Goal: Task Accomplishment & Management: Complete application form

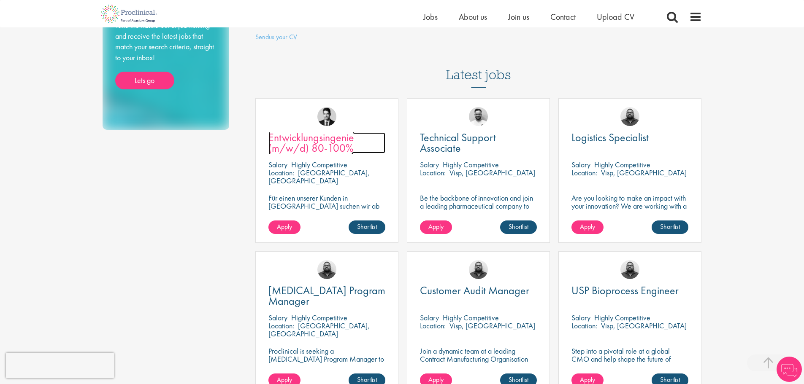
click at [322, 130] on span "Entwicklungsingenie (m/w/d) 80-100%" at bounding box center [311, 142] width 86 height 25
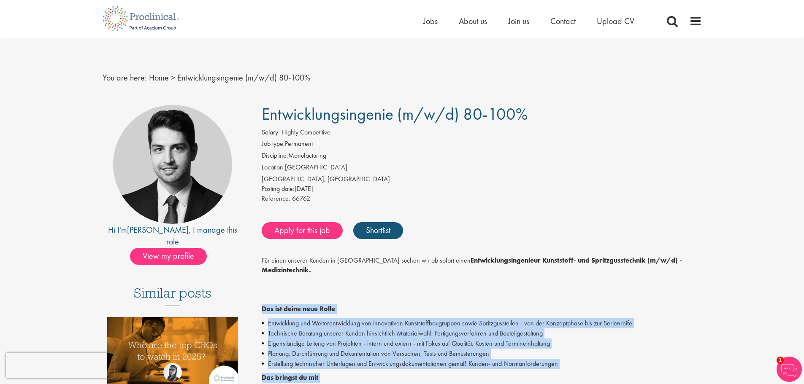
drag, startPoint x: 349, startPoint y: 292, endPoint x: 260, endPoint y: 297, distance: 89.2
copy div "Das ist deine neue Rolle Entwicklung und Weiterentwicklung von innovativen Kuns…"
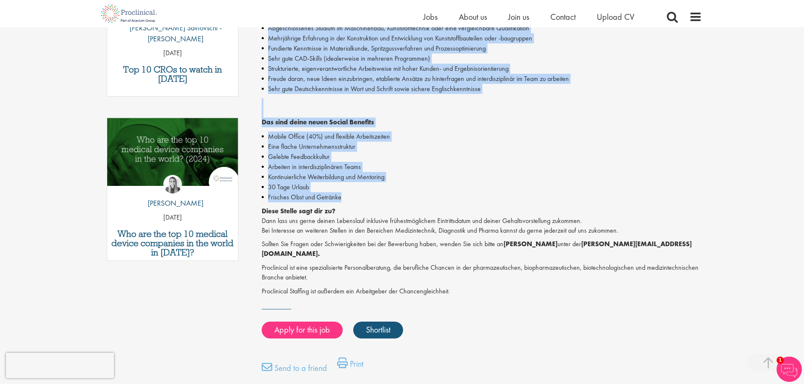
scroll to position [464, 0]
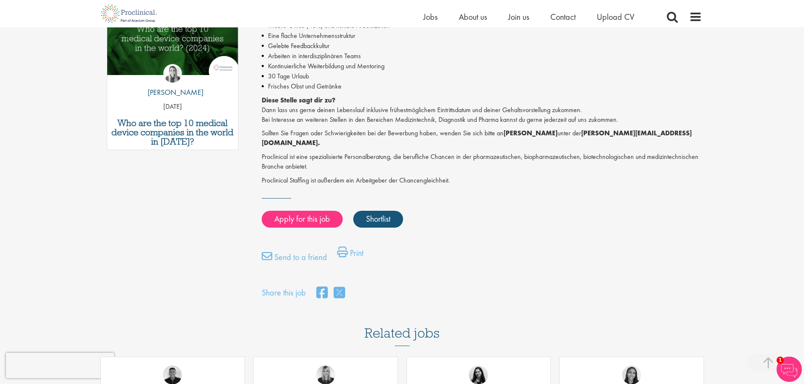
click at [522, 207] on div "Apply for this job Shortlist" at bounding box center [481, 219] width 442 height 25
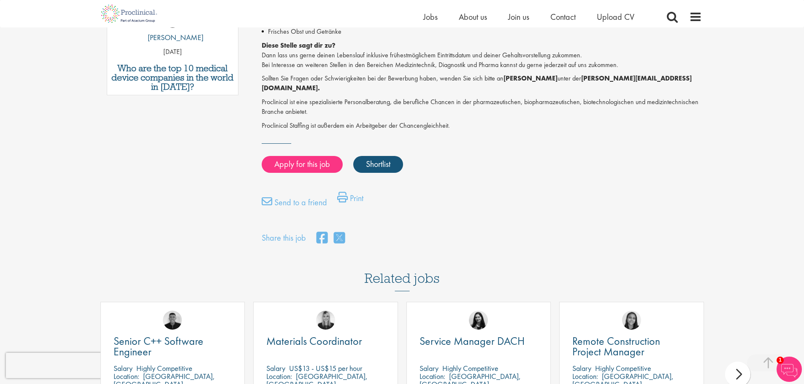
scroll to position [591, 0]
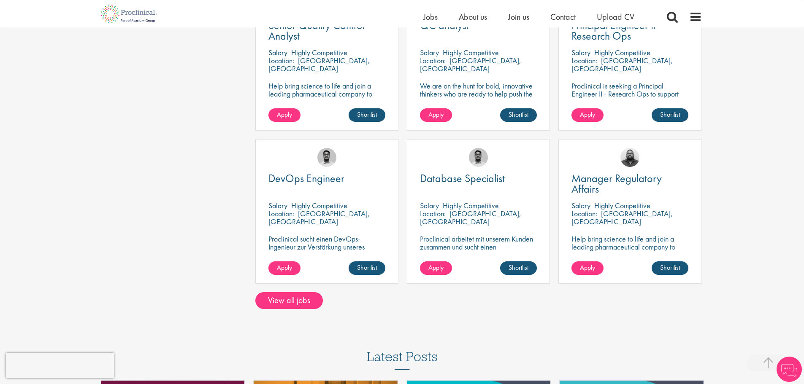
scroll to position [591, 0]
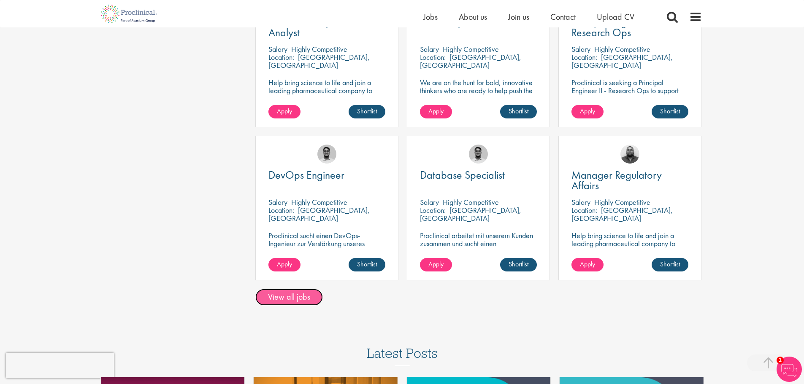
click at [289, 289] on link "View all jobs" at bounding box center [289, 297] width 68 height 17
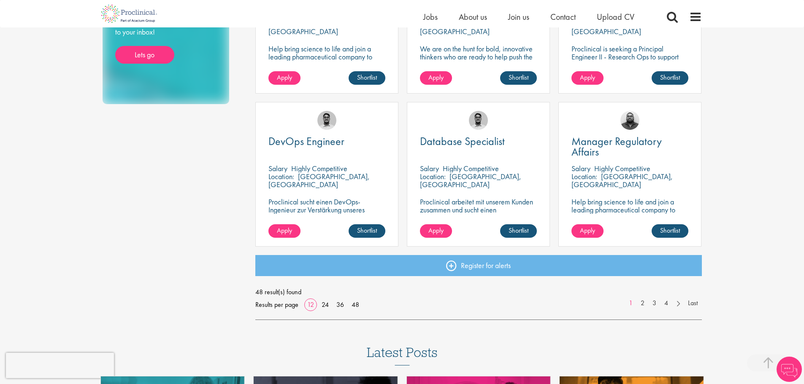
scroll to position [675, 0]
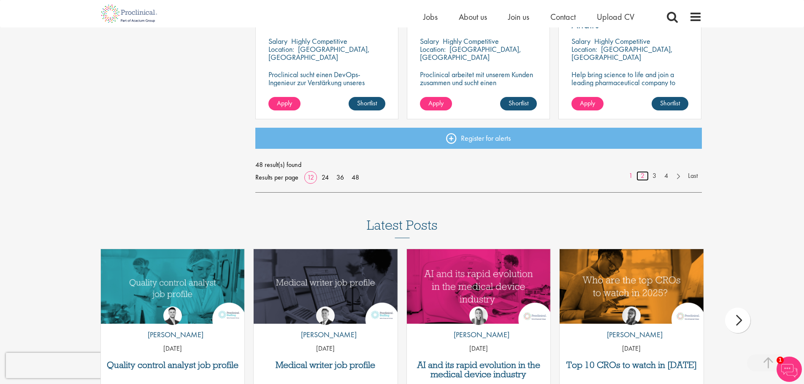
click at [642, 175] on link "2" at bounding box center [642, 176] width 12 height 10
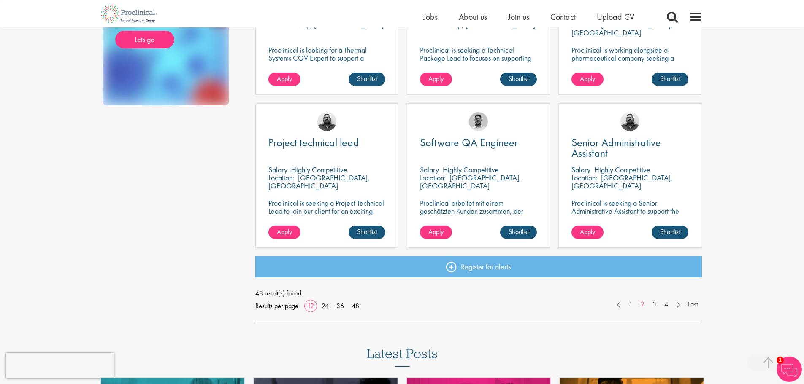
scroll to position [549, 0]
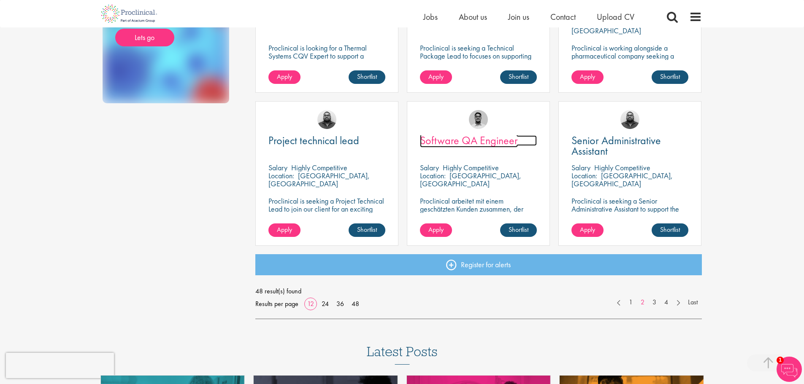
click at [491, 142] on span "Software QA Engineer" at bounding box center [469, 140] width 98 height 14
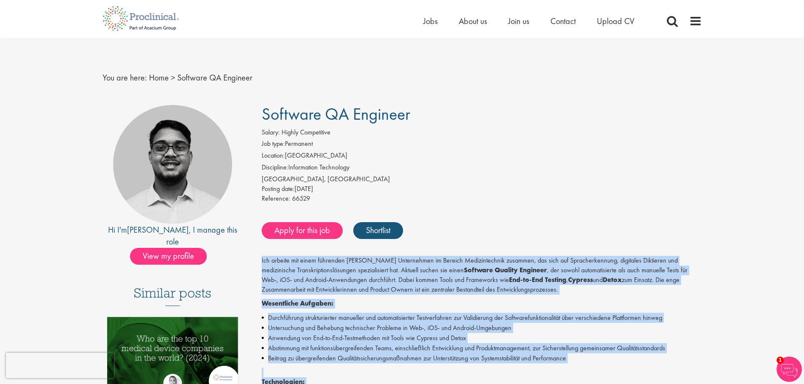
drag, startPoint x: 441, startPoint y: 216, endPoint x: 345, endPoint y: 292, distance: 121.7
click at [262, 262] on div "Ich arbeite mit einem führenden Schweizer Unternehmen im Bereich Medizintechnik…" at bounding box center [482, 379] width 440 height 246
copy div "Ich arbeite mit einem führenden Schweizer Unternehmen im Bereich Medizintechnik…"
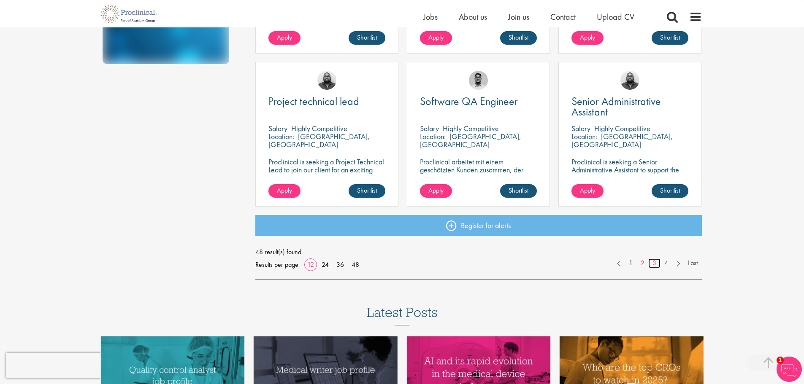
click at [652, 267] on link "3" at bounding box center [654, 264] width 12 height 10
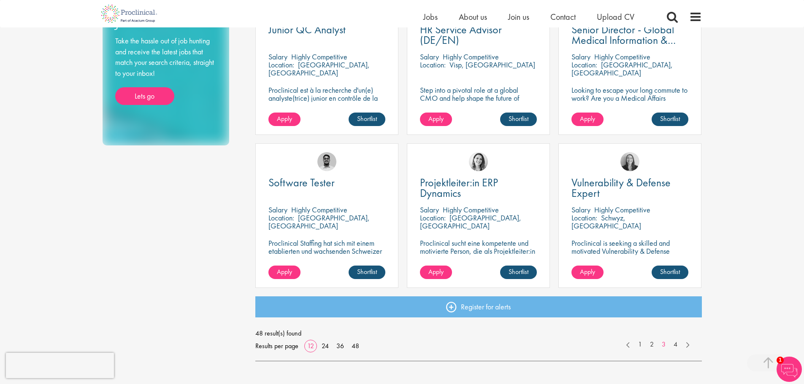
scroll to position [633, 0]
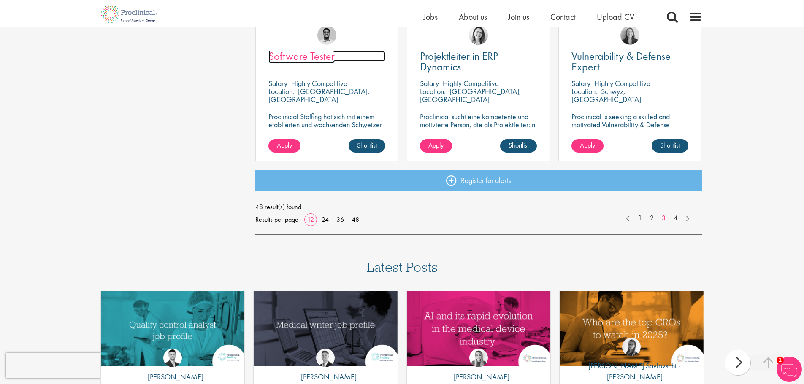
click at [307, 58] on span "Software Tester" at bounding box center [301, 56] width 66 height 14
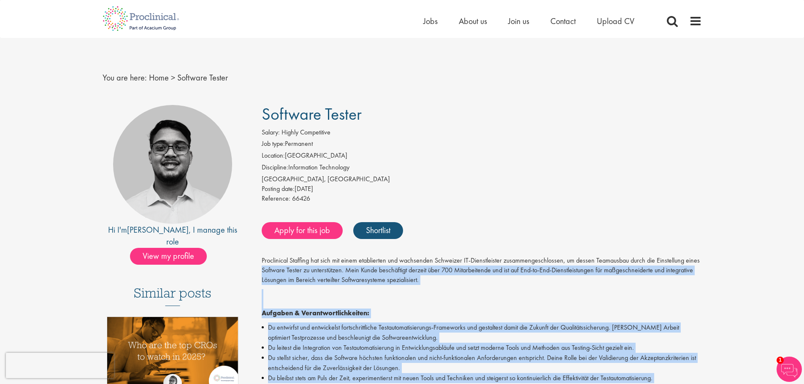
drag, startPoint x: 510, startPoint y: 208, endPoint x: 258, endPoint y: 273, distance: 259.8
click at [258, 273] on div "Software Tester Salary: Highly Competitive Job type: Permanent Location: Switze…" at bounding box center [478, 376] width 459 height 543
copy div "Software Tester zu unterstützen. Mein Kunde beschäftigt derzeit über 700 Mitarb…"
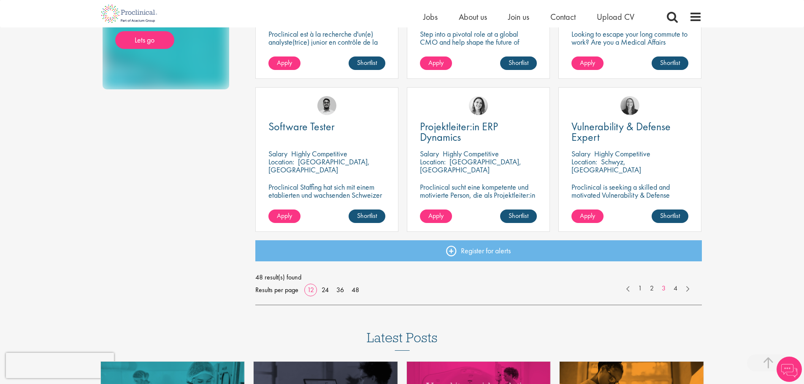
scroll to position [593, 0]
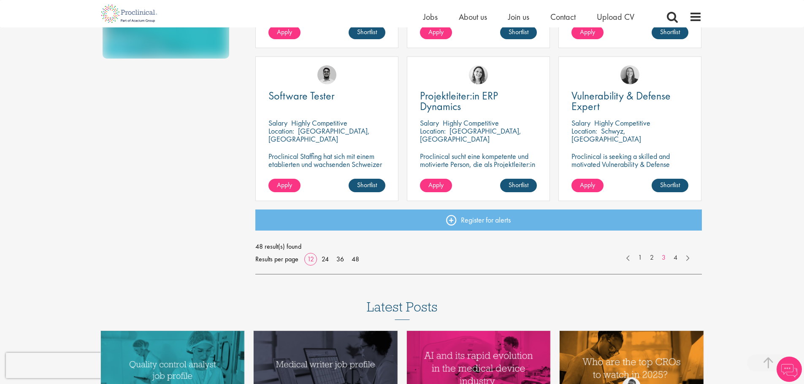
click at [318, 254] on div "Results per page 12 24 36 48" at bounding box center [308, 259] width 107 height 13
click at [334, 262] on link "36" at bounding box center [340, 259] width 14 height 9
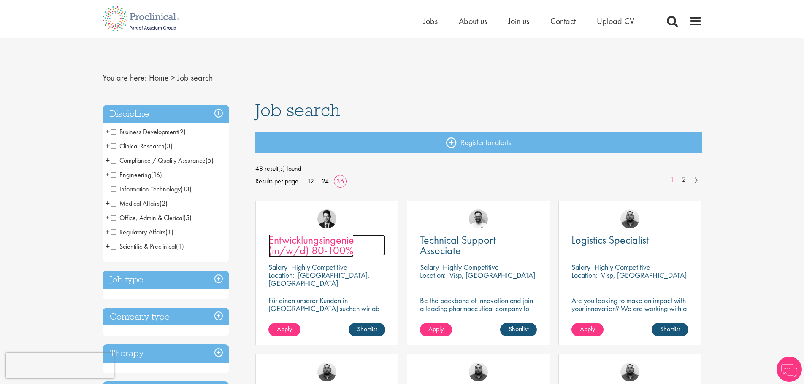
click at [310, 242] on span "Entwicklungsingenie (m/w/d) 80-100%" at bounding box center [311, 245] width 86 height 25
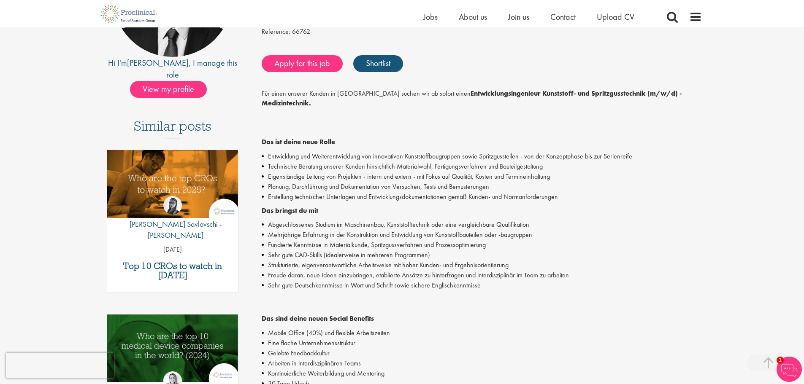
scroll to position [169, 0]
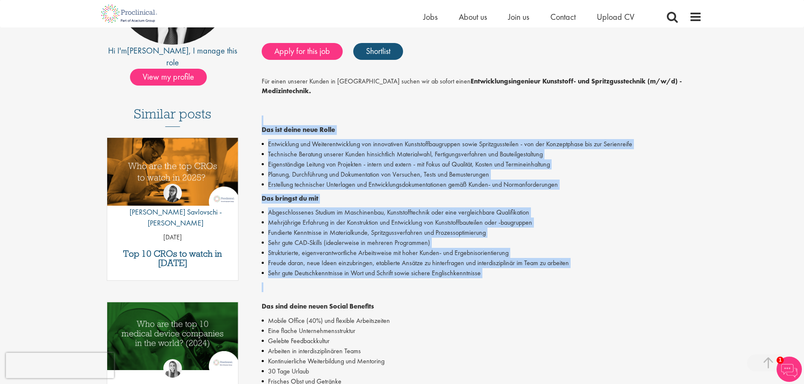
drag, startPoint x: 486, startPoint y: 269, endPoint x: 378, endPoint y: 174, distance: 144.1
click at [275, 107] on div "Für einen unserer Kunden in Zürich suchen wir ab sofort einen Entwicklungsingen…" at bounding box center [482, 279] width 440 height 404
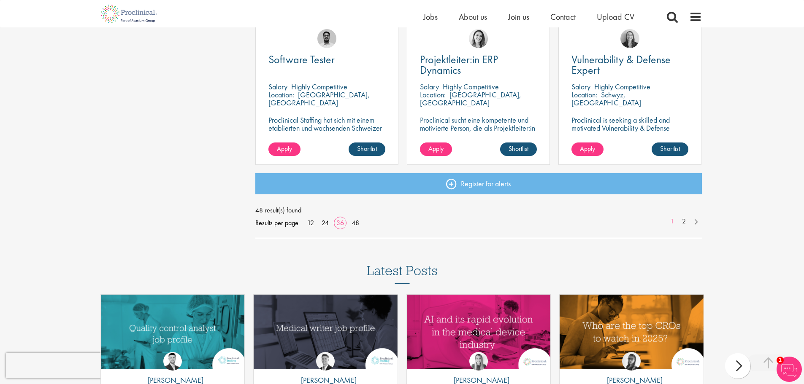
scroll to position [1857, 0]
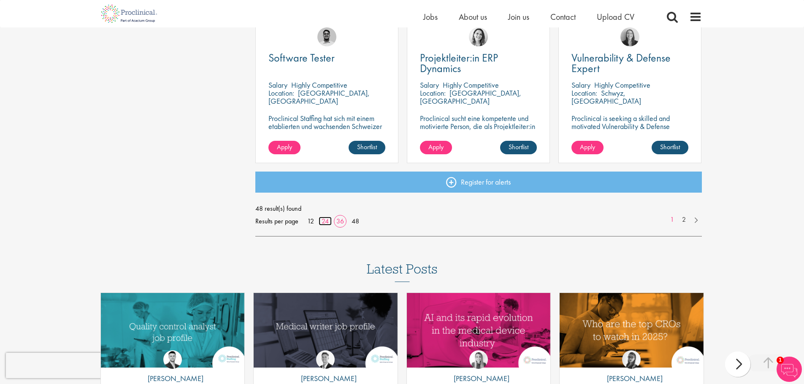
click at [328, 219] on link "24" at bounding box center [325, 221] width 13 height 9
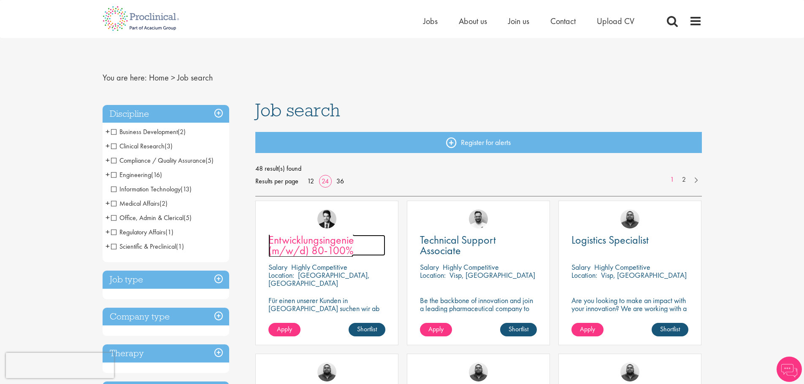
click at [322, 243] on span "Entwicklungsingenie (m/w/d) 80-100%" at bounding box center [311, 245] width 86 height 25
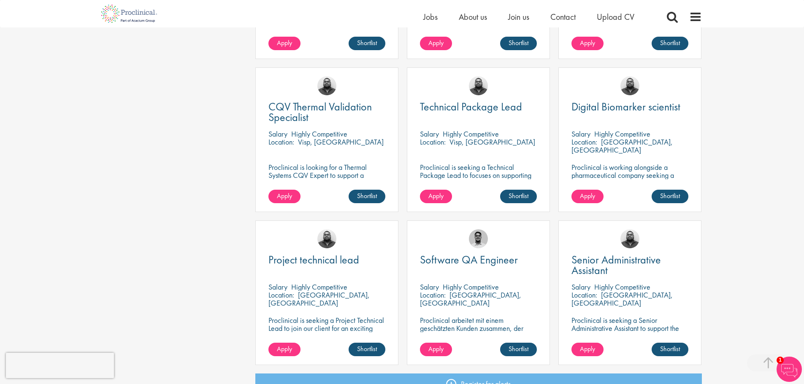
scroll to position [1139, 0]
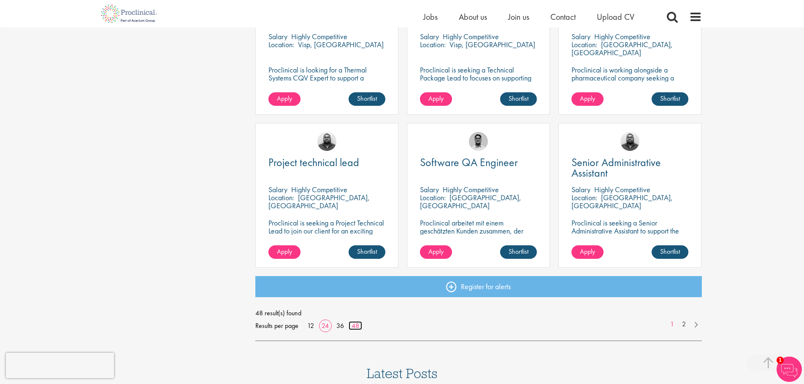
click at [354, 322] on link "48" at bounding box center [356, 326] width 14 height 9
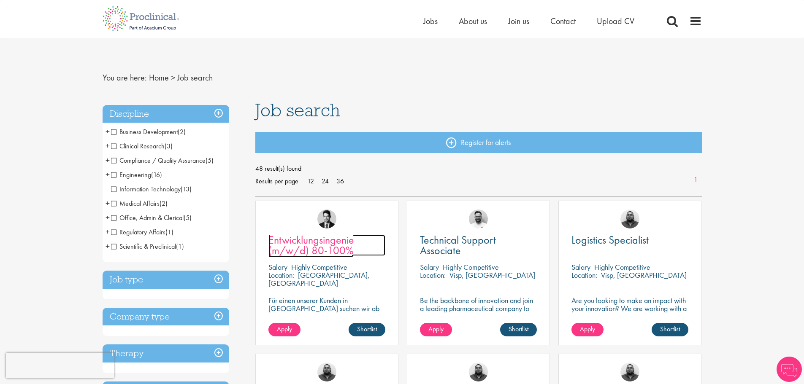
click at [328, 241] on span "Entwicklungsingenie (m/w/d) 80-100%" at bounding box center [311, 245] width 86 height 25
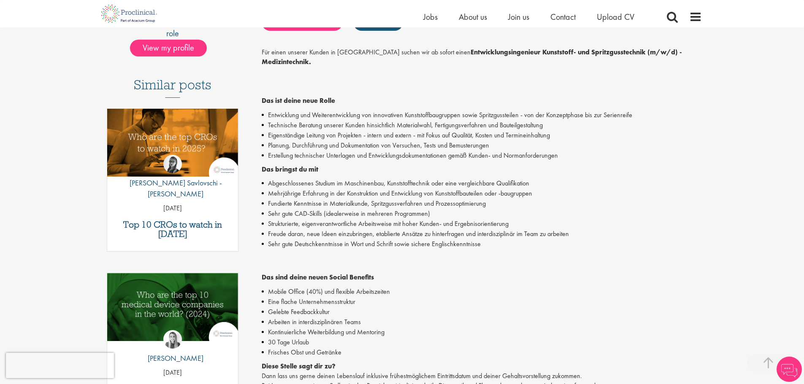
scroll to position [211, 0]
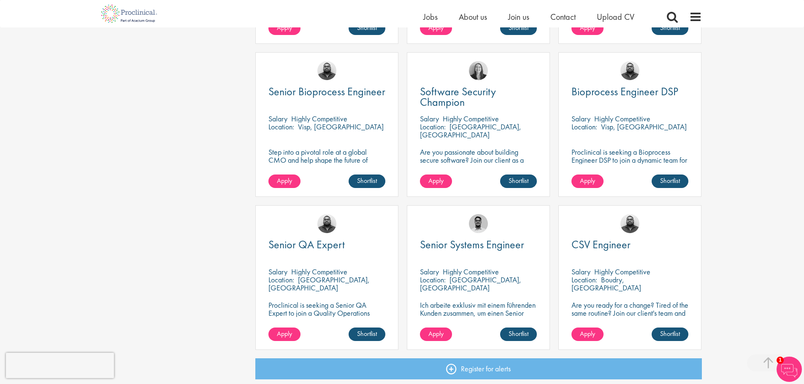
scroll to position [2323, 0]
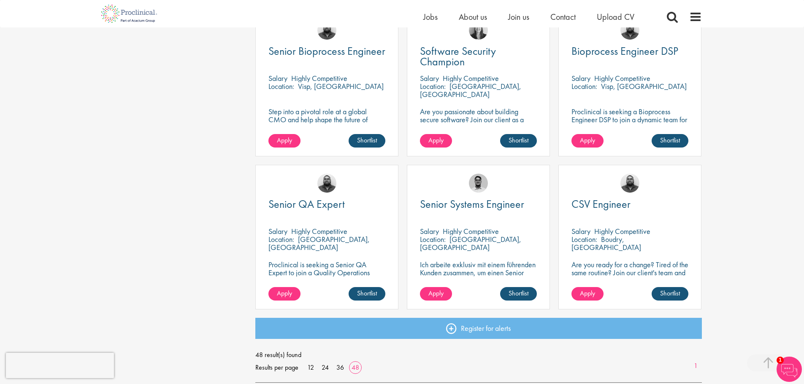
click at [449, 45] on div "Software Security Champion Salary Highly Competitive Location: Biel, Schweiz Ar…" at bounding box center [478, 84] width 143 height 145
click at [449, 51] on span "Software Security Champion" at bounding box center [458, 56] width 76 height 25
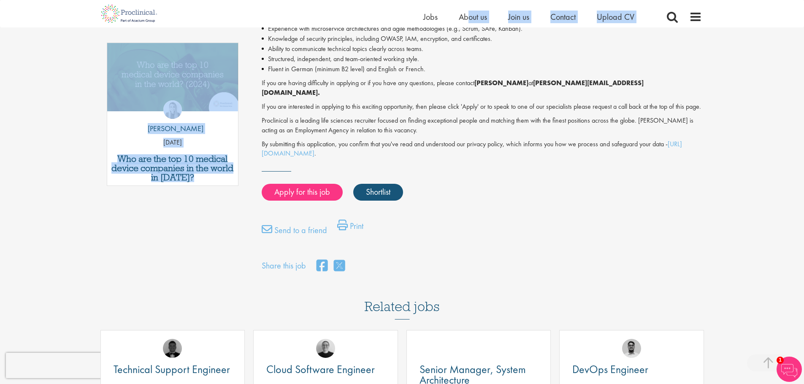
scroll to position [393, 0]
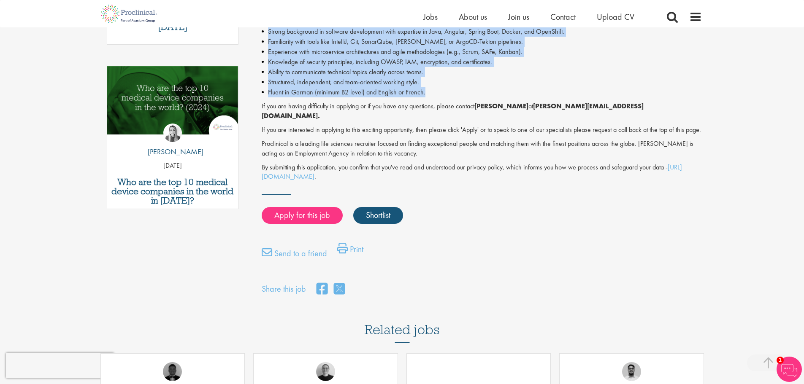
drag, startPoint x: 263, startPoint y: 262, endPoint x: 365, endPoint y: 46, distance: 238.6
click at [452, 93] on div "Are you passionate about building secure software? Join our client as a Softwar…" at bounding box center [482, 17] width 440 height 329
copy div "Are you passionate about building secure software? Join our client as a Softwar…"
